Goal: Task Accomplishment & Management: Complete application form

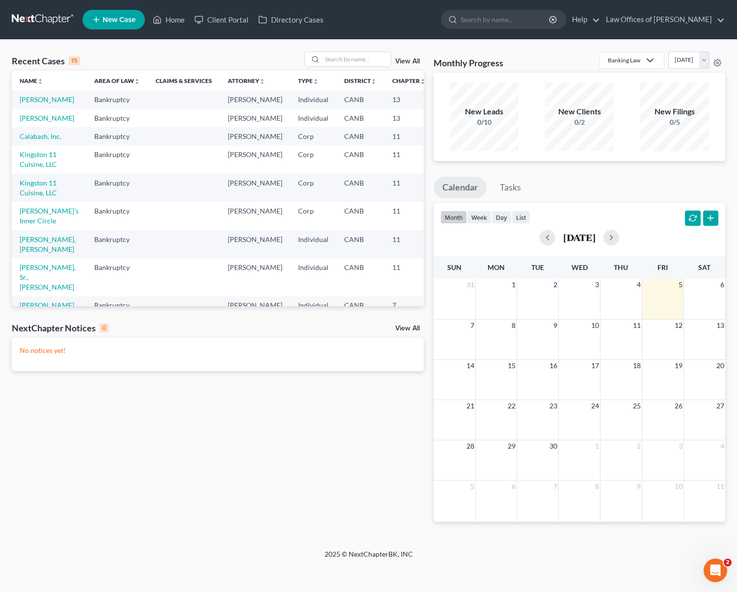
click at [120, 20] on span "New Case" at bounding box center [119, 19] width 33 height 7
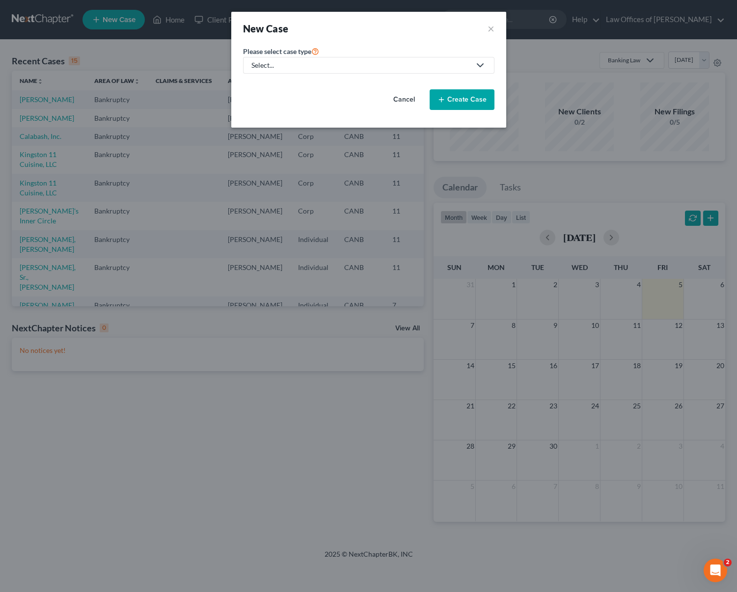
click at [477, 63] on icon at bounding box center [480, 65] width 12 height 12
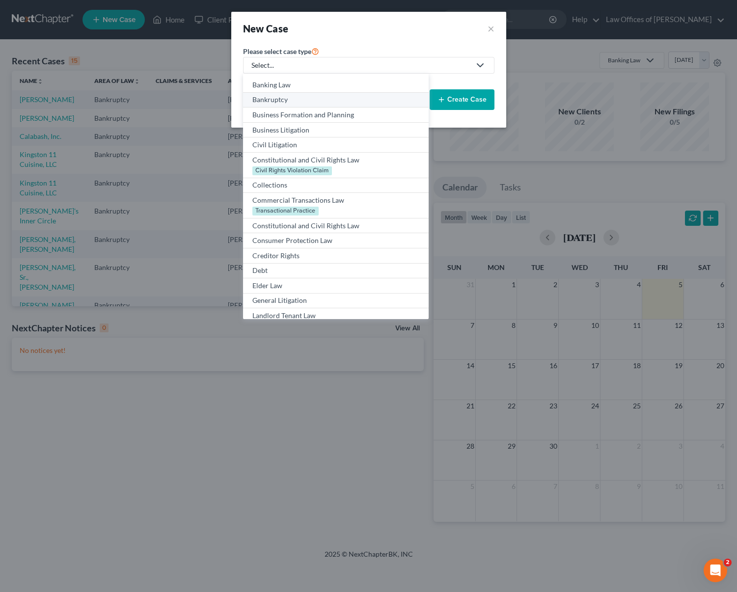
click at [301, 98] on div "Bankruptcy" at bounding box center [335, 100] width 166 height 10
select select "9"
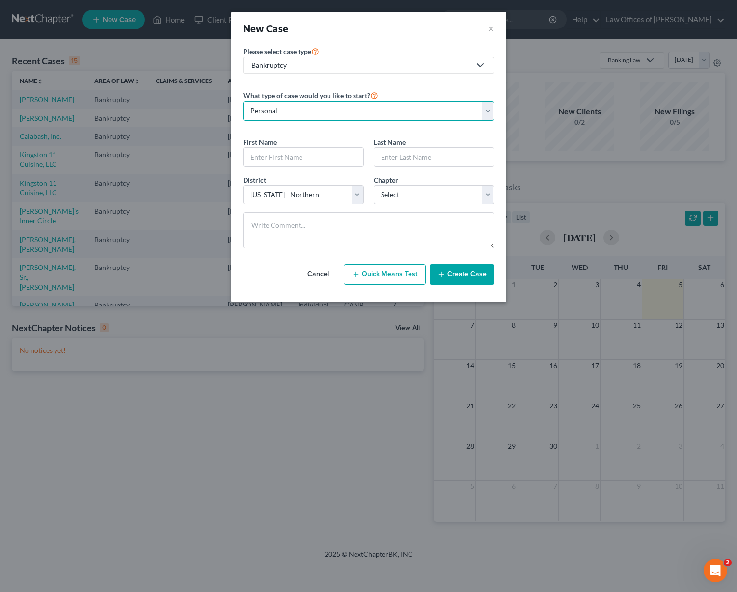
click at [488, 112] on select "Personal Business" at bounding box center [368, 111] width 251 height 20
select select "1"
click at [243, 101] on select "Personal Business" at bounding box center [368, 111] width 251 height 20
click at [266, 153] on input "text" at bounding box center [368, 157] width 250 height 19
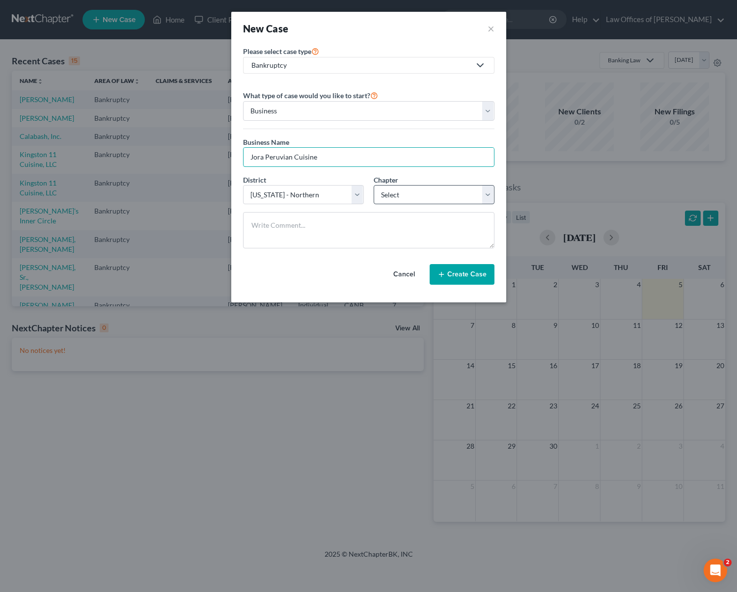
type input "Jora Peruvian Cuisine"
click at [484, 193] on select "Select 7 11 12" at bounding box center [433, 195] width 121 height 20
select select "0"
click at [373, 185] on select "Select 7 11 12" at bounding box center [433, 195] width 121 height 20
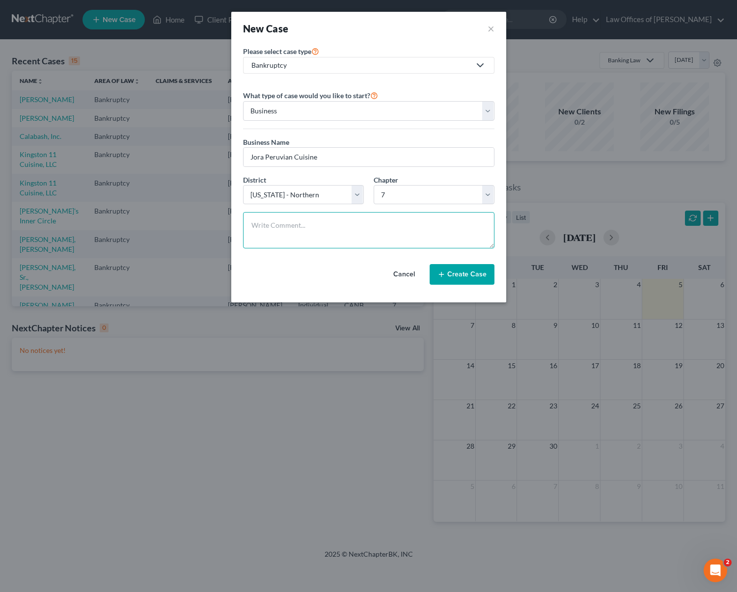
click at [262, 222] on textarea at bounding box center [368, 230] width 251 height 36
click at [466, 228] on textarea "[PERSON_NAME] Partner with 51% Ownership called because the restarant is failin…" at bounding box center [368, 230] width 251 height 36
click at [430, 236] on textarea "[PERSON_NAME] Partner with 51% Ownership called because the restaurant is faili…" at bounding box center [368, 230] width 251 height 36
type textarea "[PERSON_NAME] Partner with 51% Ownership called because the restaurant is faili…"
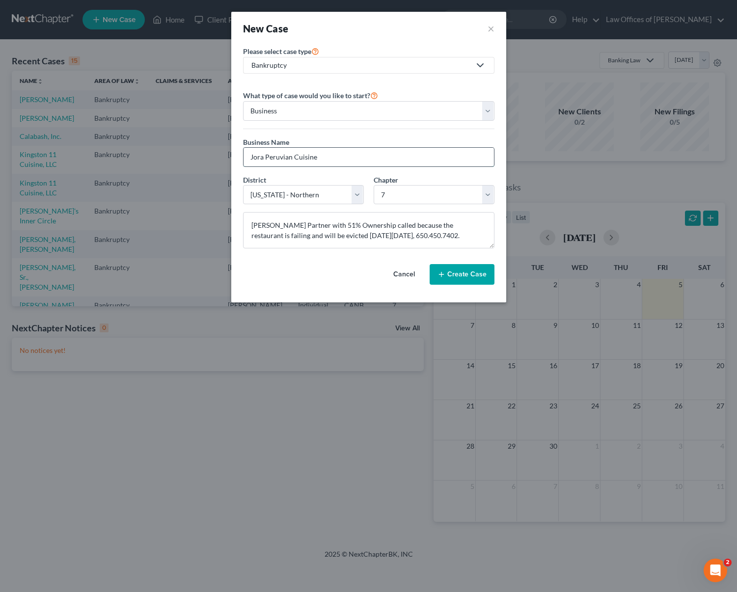
click at [322, 156] on input "Jora Peruvian Cuisine" at bounding box center [368, 157] width 250 height 19
type input "Jora Peruvian Cuisine, LLC"
drag, startPoint x: 430, startPoint y: 234, endPoint x: 453, endPoint y: 253, distance: 29.7
click at [430, 235] on textarea "[PERSON_NAME] Partner with 51% Ownership called because the restaurant is faili…" at bounding box center [368, 230] width 251 height 36
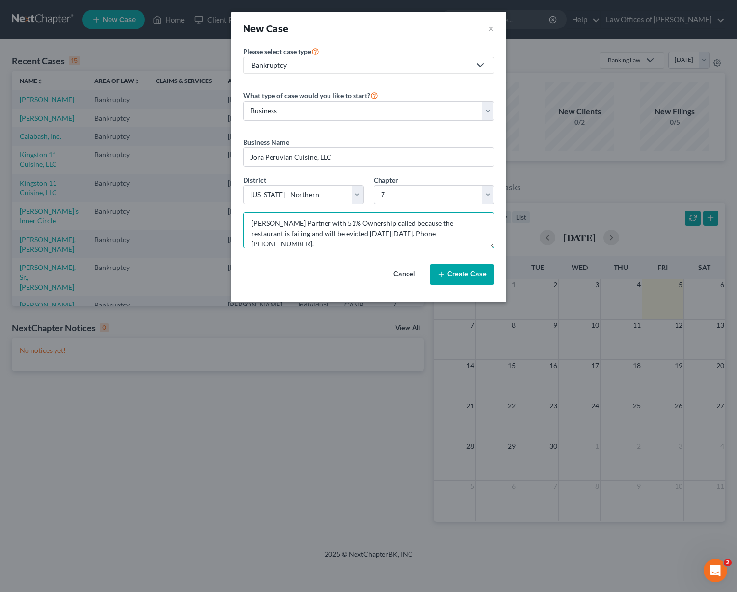
type textarea "[PERSON_NAME] Partner with 51% Ownership called because the restaurant is faili…"
click at [458, 272] on button "Create Case" at bounding box center [461, 274] width 65 height 21
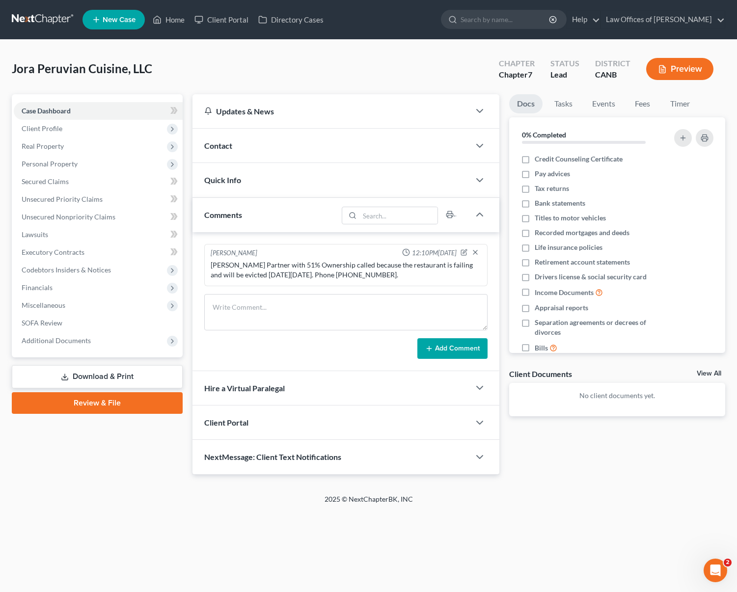
click at [372, 147] on div "Contact" at bounding box center [330, 146] width 277 height 34
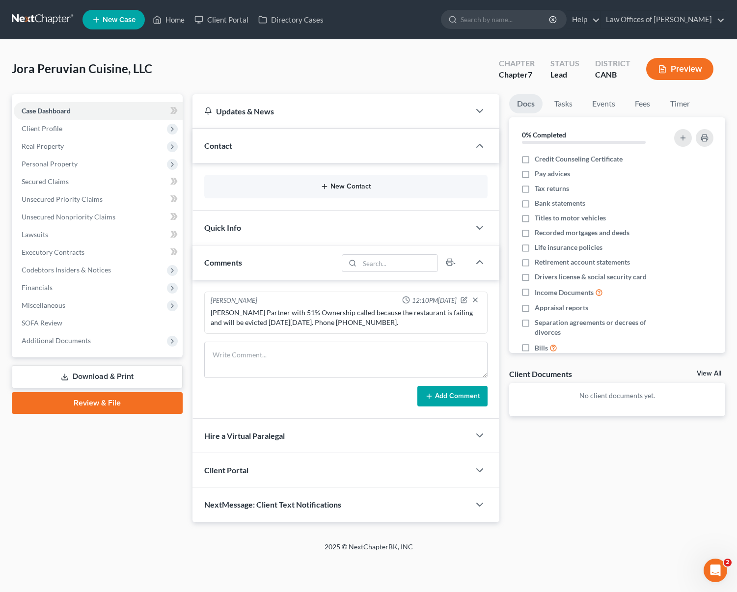
click at [357, 187] on button "New Contact" at bounding box center [345, 187] width 267 height 8
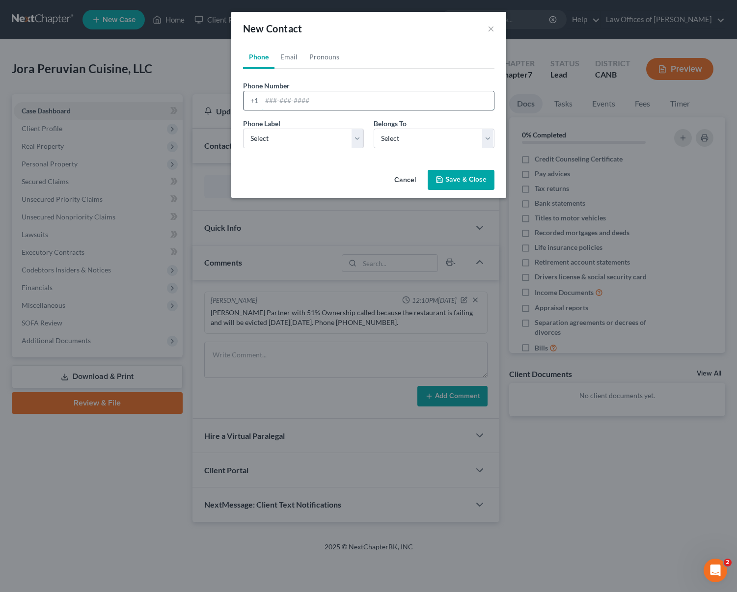
click at [283, 96] on input "tel" at bounding box center [378, 100] width 232 height 19
type input "650.450.7402"
click at [356, 140] on select "Select Mobile Home Work Other" at bounding box center [303, 139] width 121 height 20
select select "0"
click at [243, 129] on select "Select Mobile Home Work Other" at bounding box center [303, 139] width 121 height 20
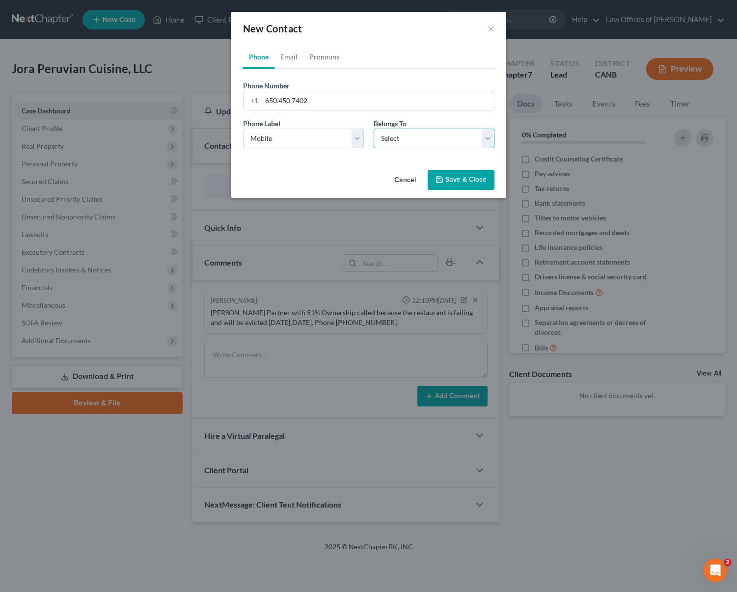
click at [487, 139] on select "Select Client Other" at bounding box center [433, 139] width 121 height 20
select select "0"
click at [373, 129] on select "Select Client Other" at bounding box center [433, 139] width 121 height 20
click at [285, 59] on link "Email" at bounding box center [288, 57] width 29 height 24
click at [268, 97] on input "email" at bounding box center [378, 100] width 232 height 19
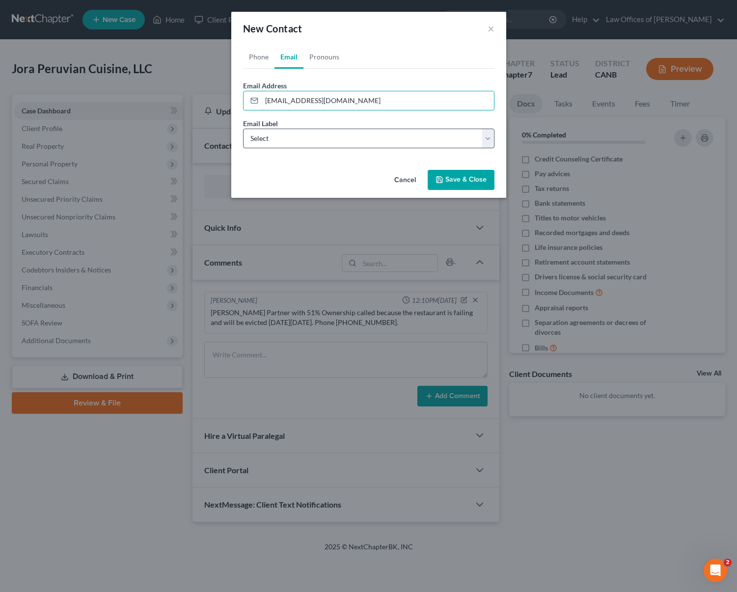
type input "[EMAIL_ADDRESS][DOMAIN_NAME]"
click at [487, 136] on select "Select Home Work Other" at bounding box center [368, 139] width 251 height 20
select select "0"
click at [243, 129] on select "Select Home Work Other" at bounding box center [368, 139] width 251 height 20
click at [469, 178] on button "Save & Close" at bounding box center [460, 180] width 67 height 21
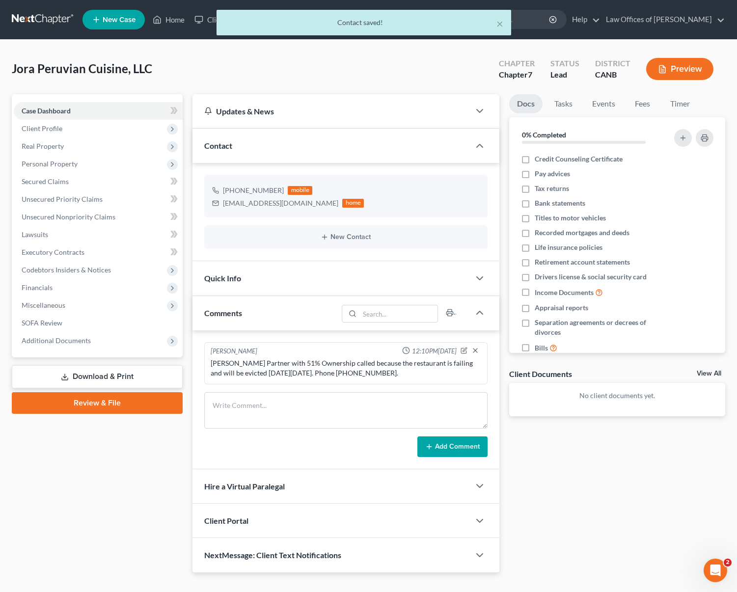
scroll to position [17, 0]
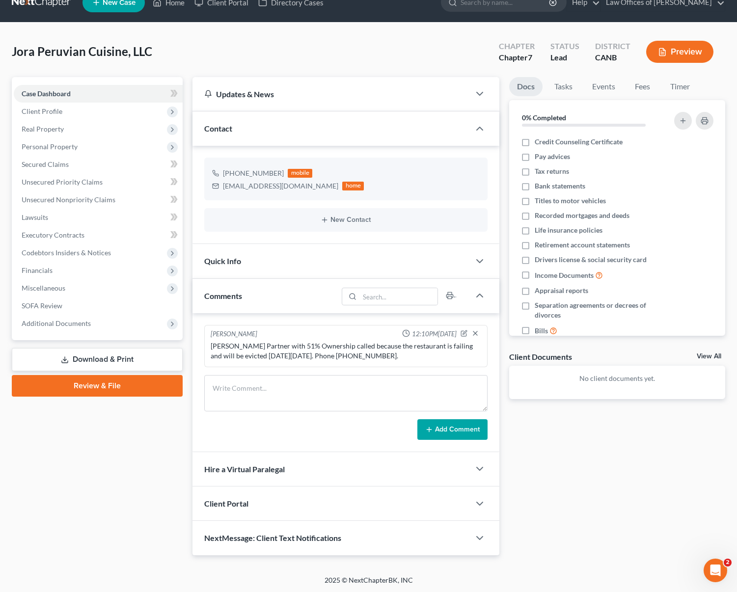
click at [363, 500] on div "Client Portal" at bounding box center [330, 503] width 277 height 34
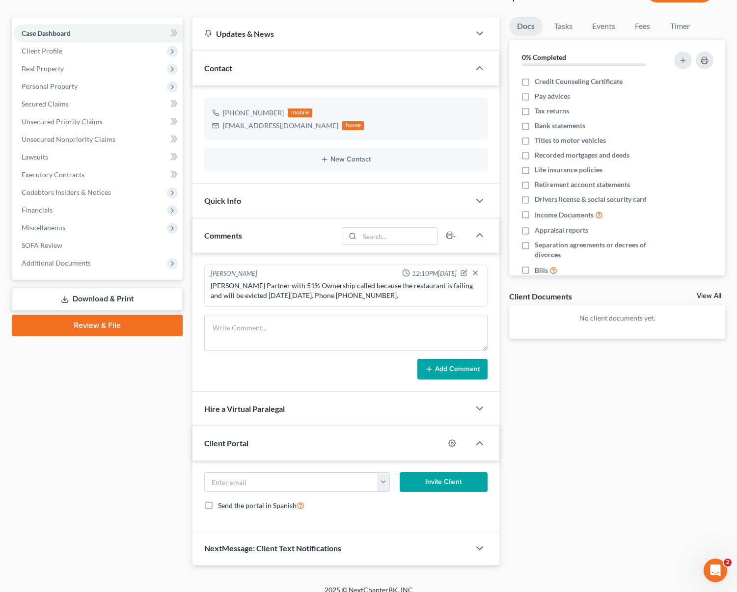
scroll to position [88, 0]
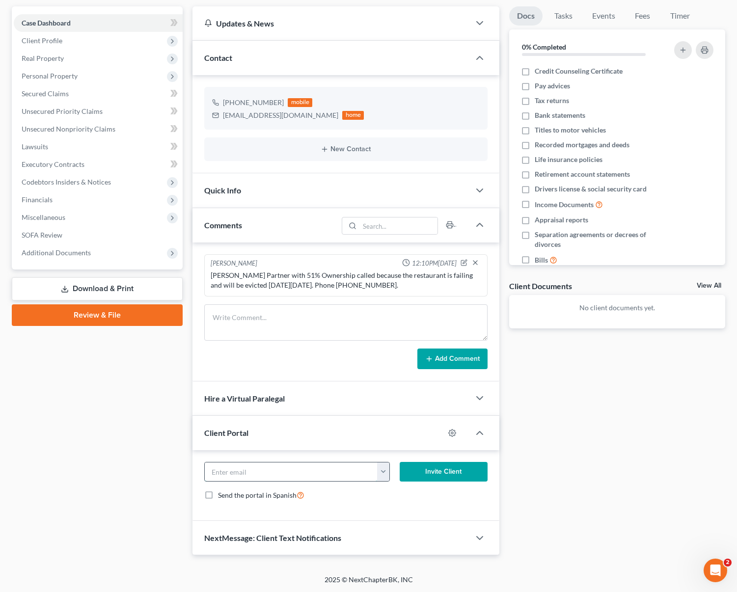
click at [287, 468] on input "email" at bounding box center [291, 471] width 173 height 19
type input "[EMAIL_ADDRESS][DOMAIN_NAME]"
click at [433, 473] on button "Invite Client" at bounding box center [443, 472] width 88 height 20
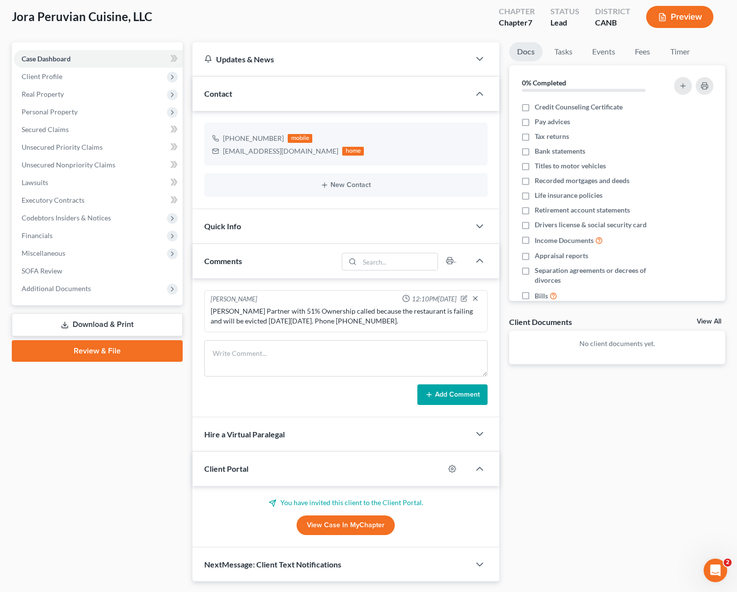
scroll to position [0, 0]
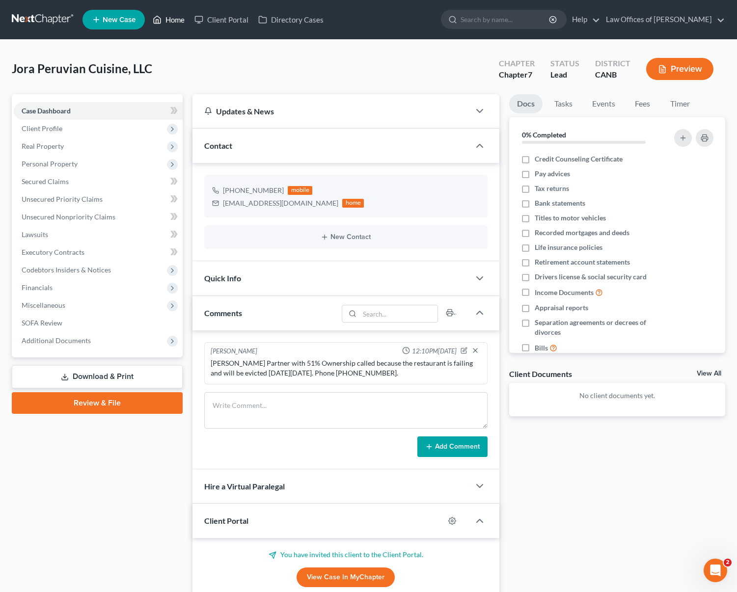
click at [166, 18] on link "Home" at bounding box center [169, 20] width 42 height 18
